Goal: Task Accomplishment & Management: Manage account settings

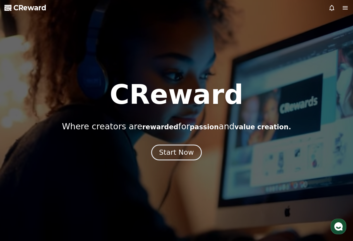
click at [183, 145] on button "Start Now" at bounding box center [176, 152] width 51 height 16
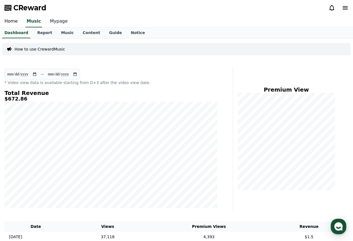
click at [54, 20] on link "Mypage" at bounding box center [59, 22] width 27 height 12
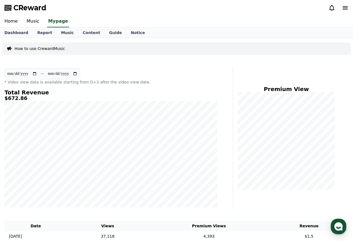
select select "**********"
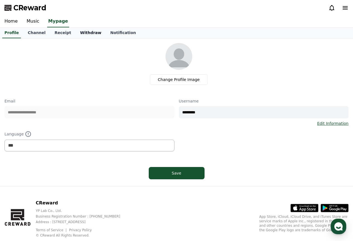
click at [76, 32] on link "Withdraw" at bounding box center [91, 33] width 30 height 11
